Goal: Connect with others: Connect with other users

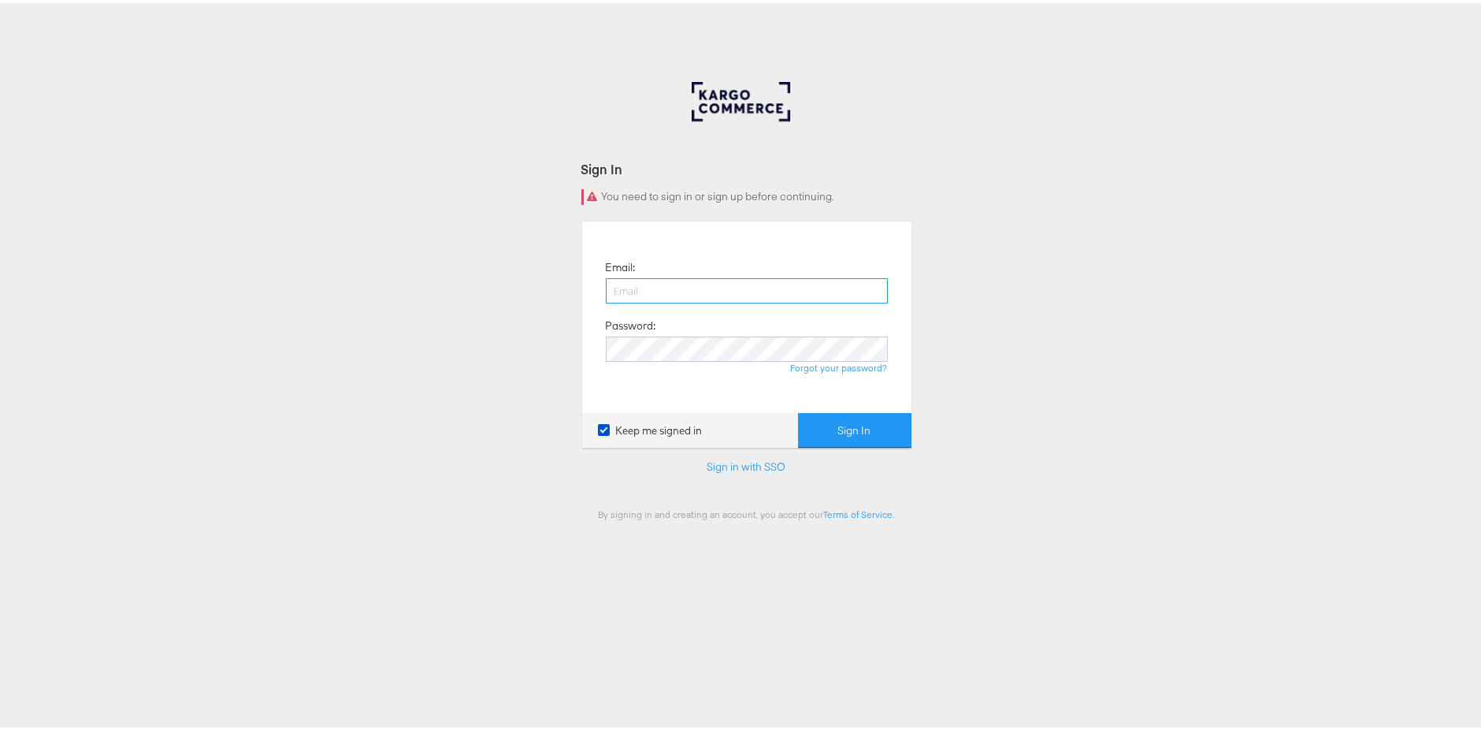
click at [744, 278] on input "email" at bounding box center [747, 287] width 282 height 25
type input "[PERSON_NAME][EMAIL_ADDRESS][PERSON_NAME][DOMAIN_NAME]"
click at [858, 416] on button "Sign In" at bounding box center [854, 427] width 113 height 35
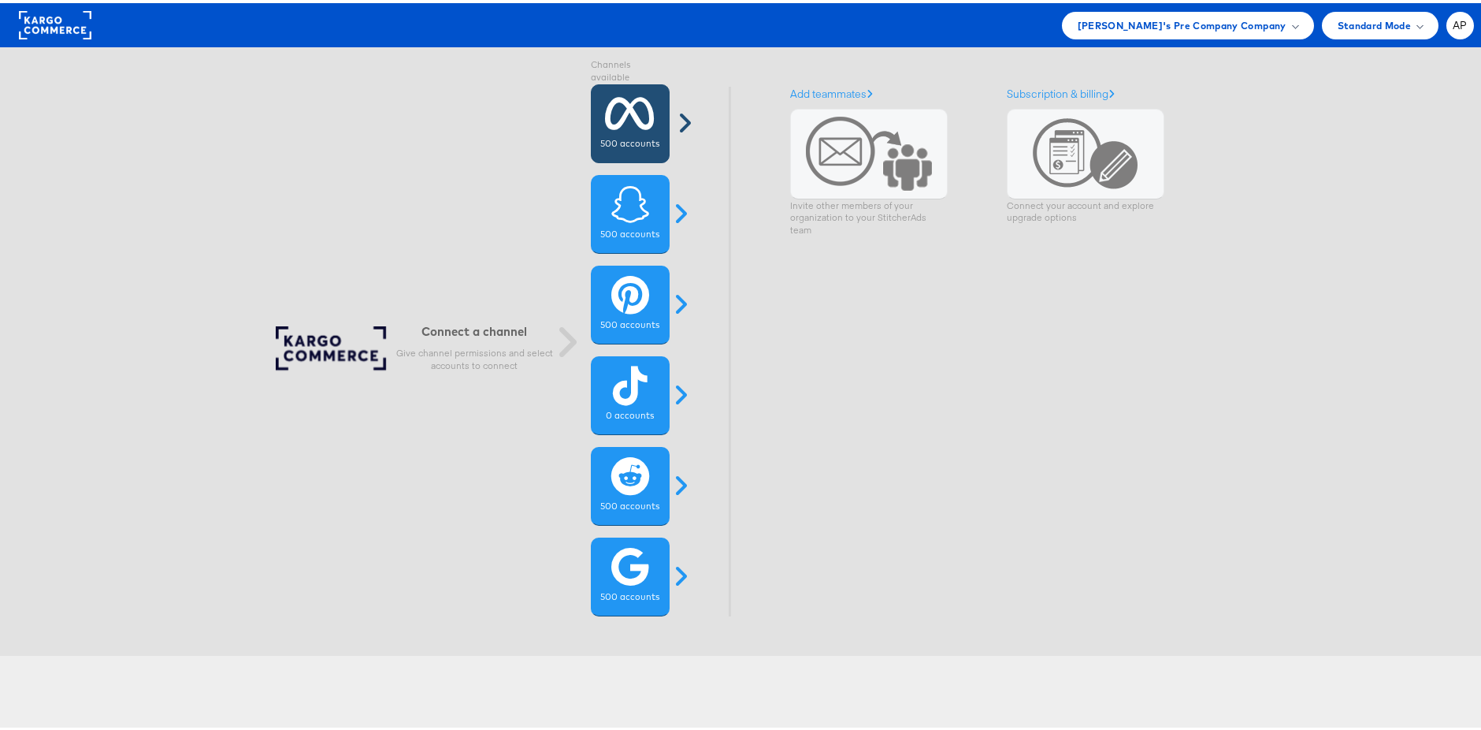
click at [606, 102] on icon at bounding box center [631, 110] width 50 height 39
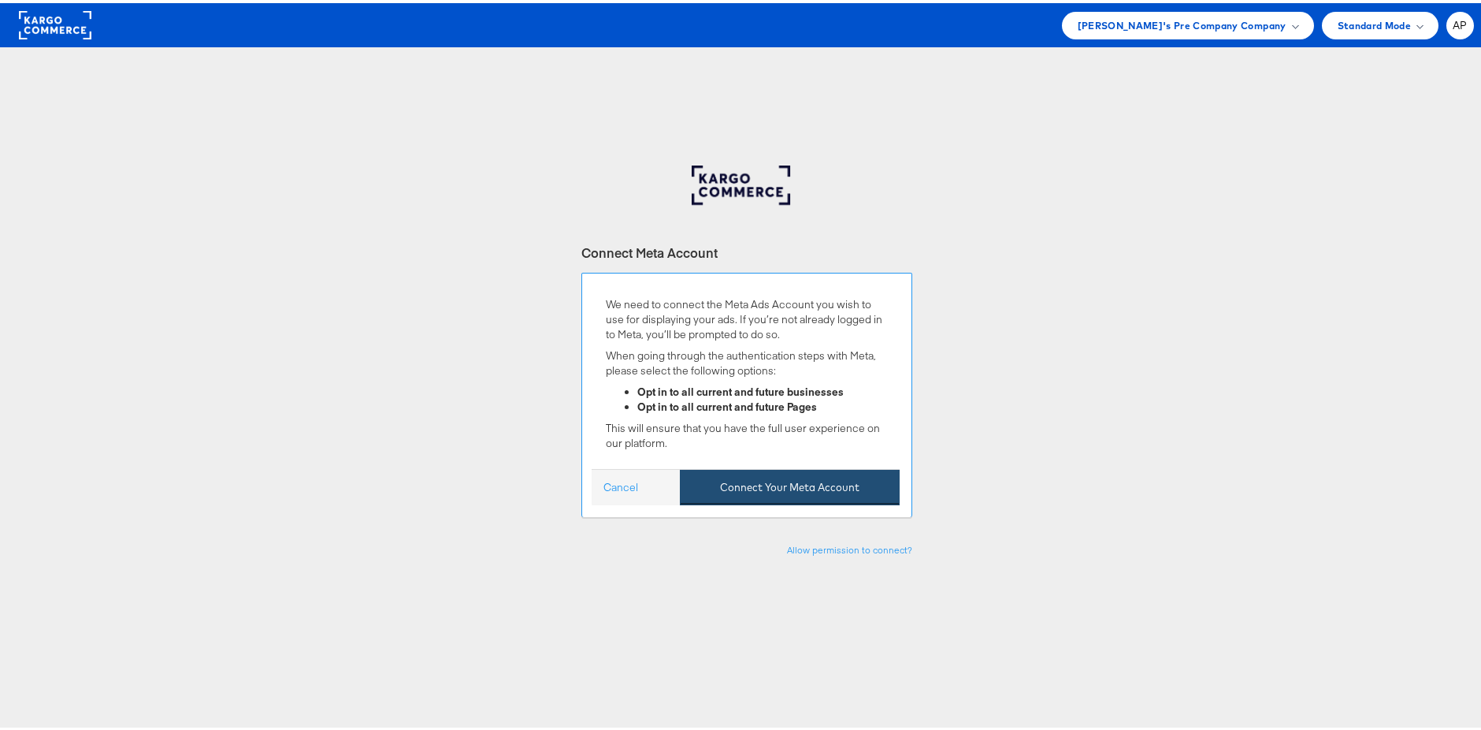
click at [817, 483] on button "Connect Your Meta Account" at bounding box center [790, 483] width 220 height 35
click at [801, 479] on button "Connect Your Meta Account" at bounding box center [790, 483] width 220 height 35
